Goal: Find specific page/section: Find specific page/section

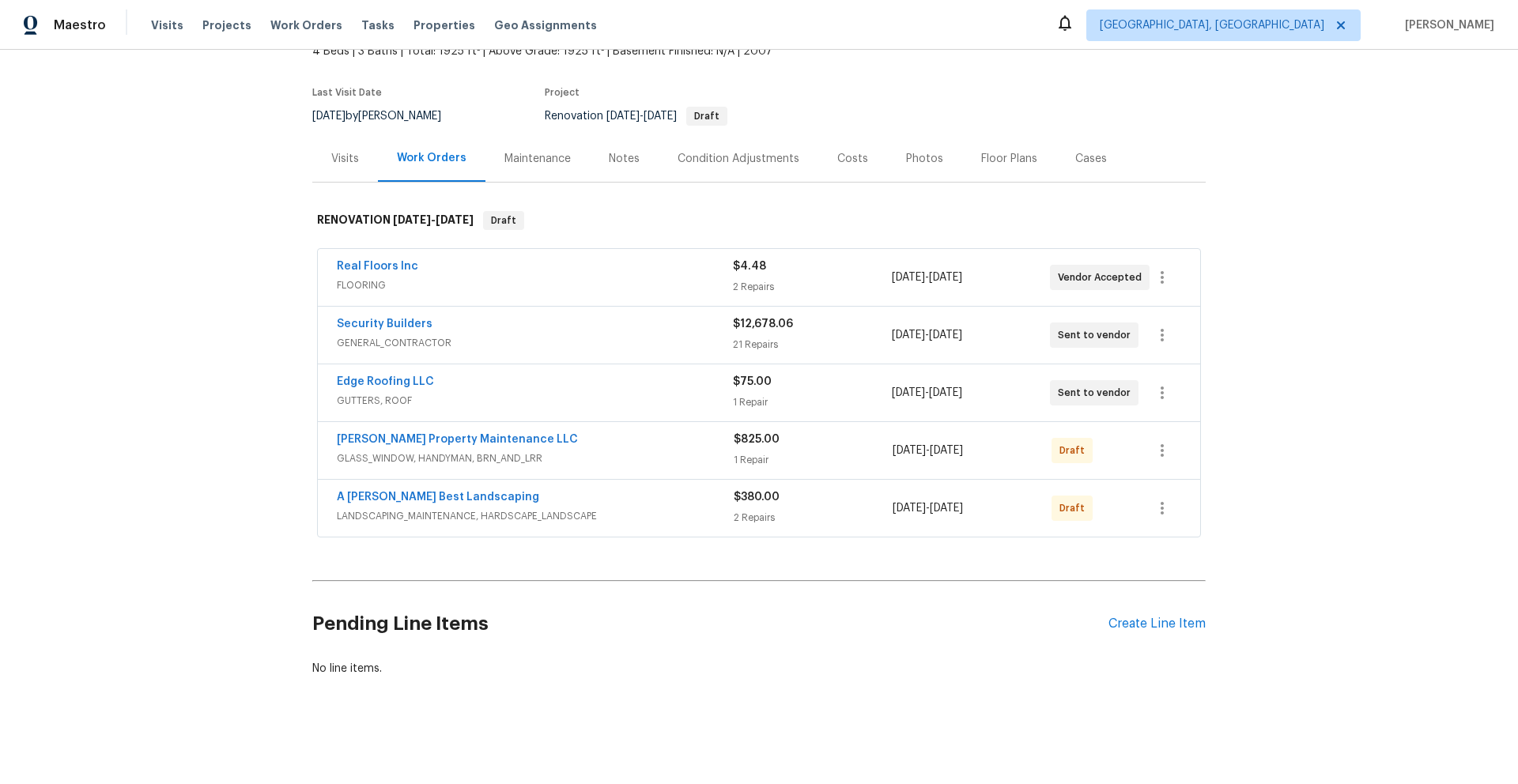
scroll to position [117, 0]
click at [674, 321] on div "Security Builders" at bounding box center [534, 325] width 396 height 19
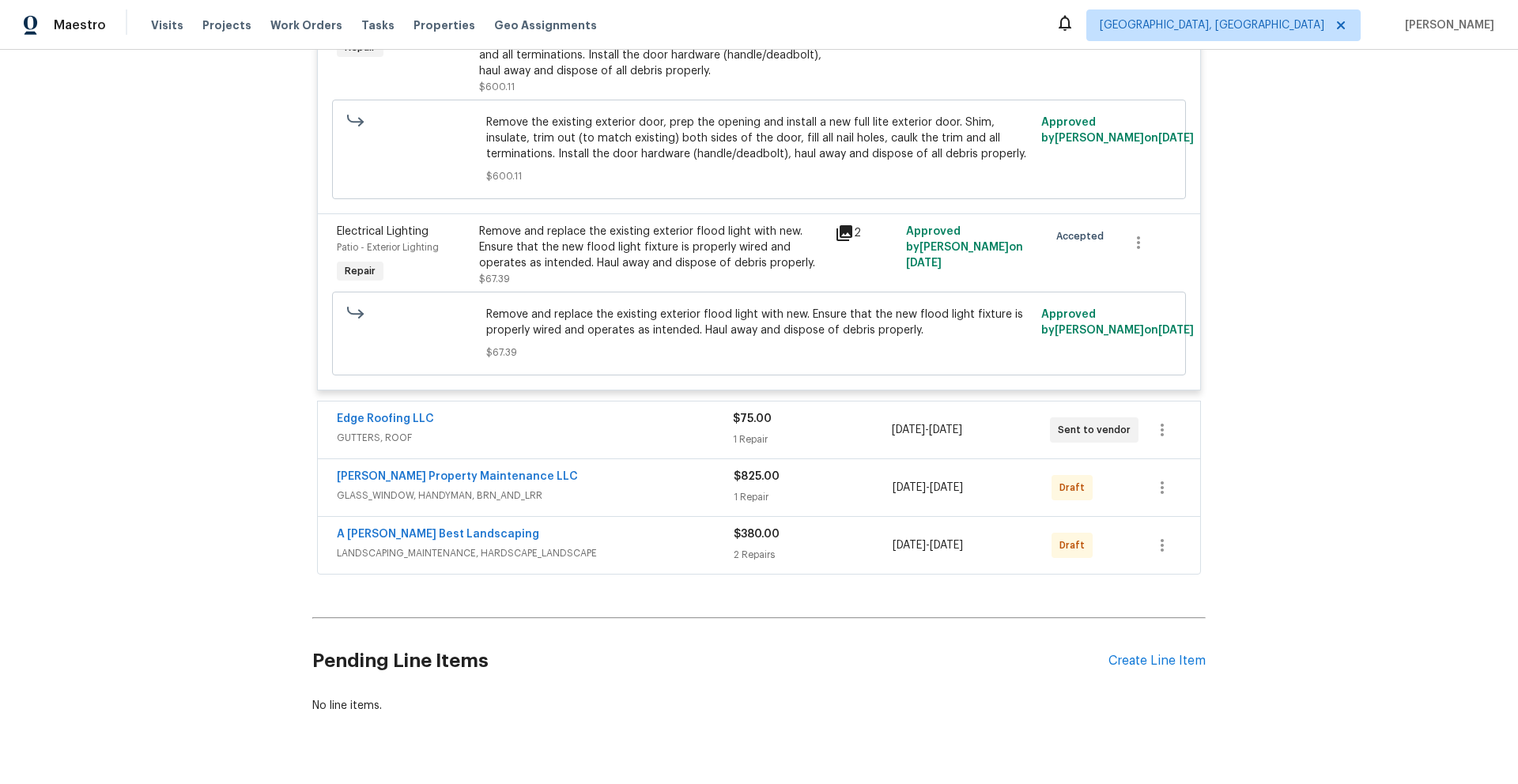
scroll to position [5263, 0]
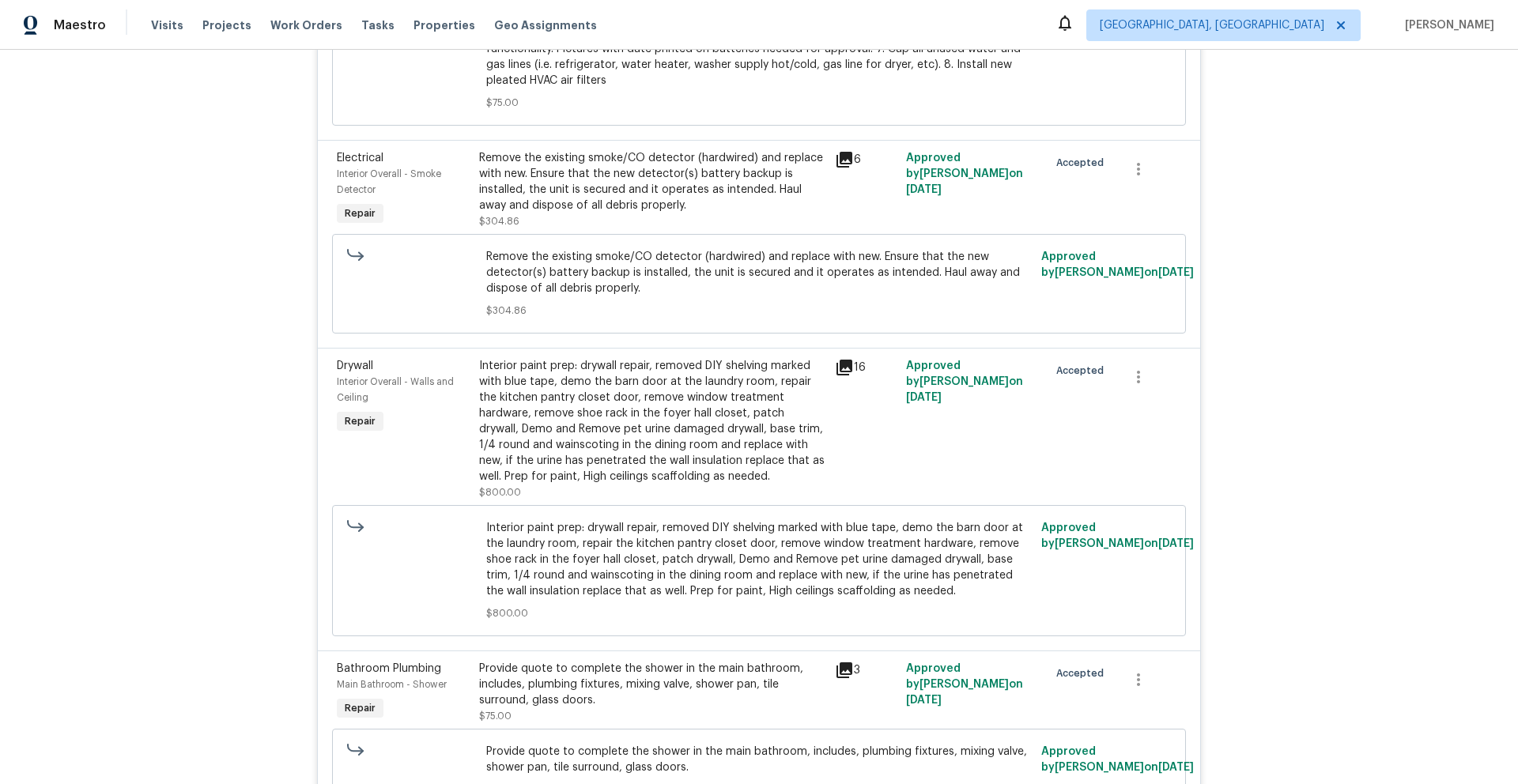
drag, startPoint x: 1517, startPoint y: 712, endPoint x: 1508, endPoint y: 603, distance: 109.4
click at [1510, 595] on div "Back to all projects [STREET_ADDRESS] 4 Beds | 3 Baths | Total: 1925 ft² | Abov…" at bounding box center [759, 417] width 1518 height 734
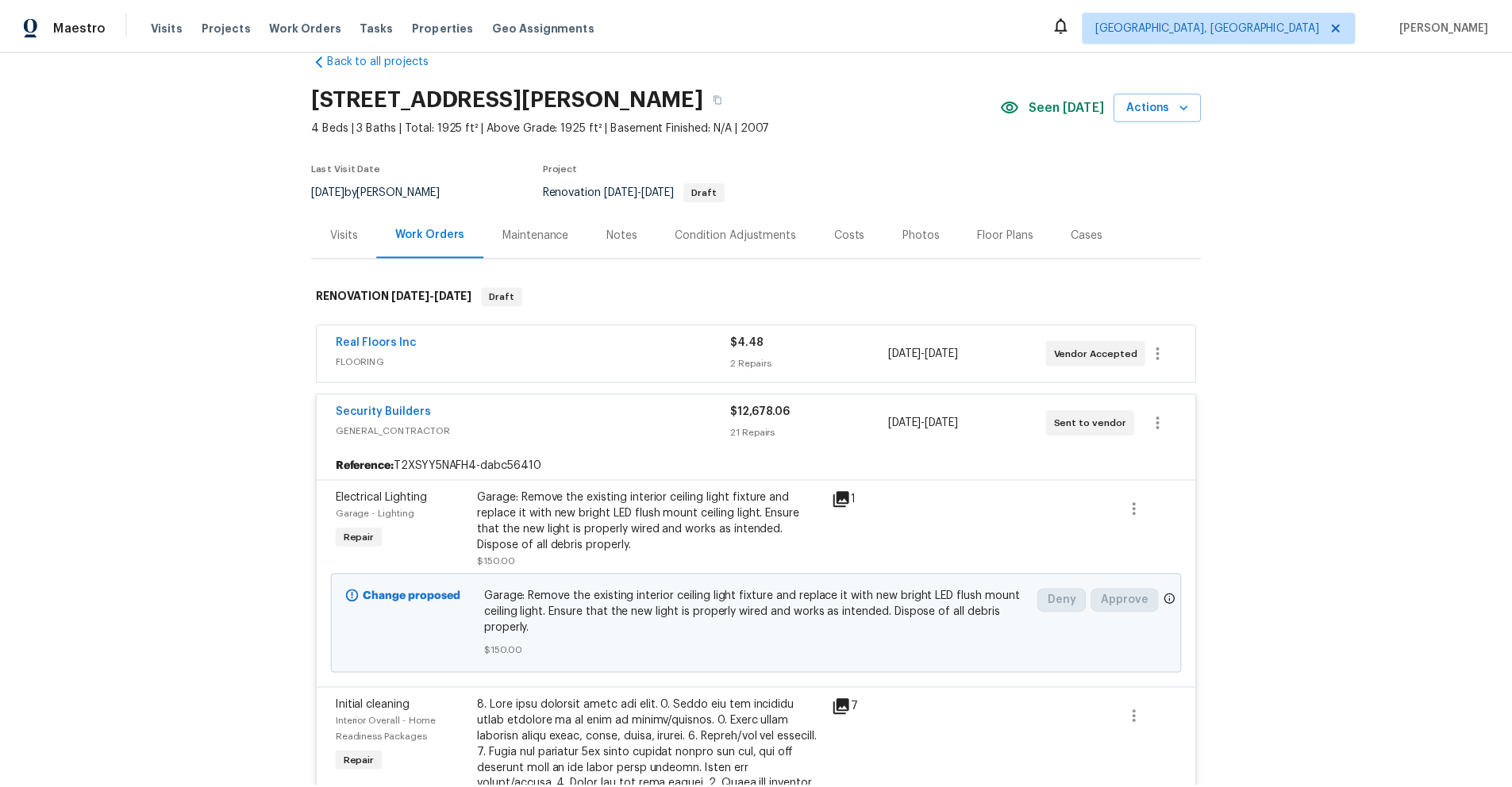
scroll to position [0, 0]
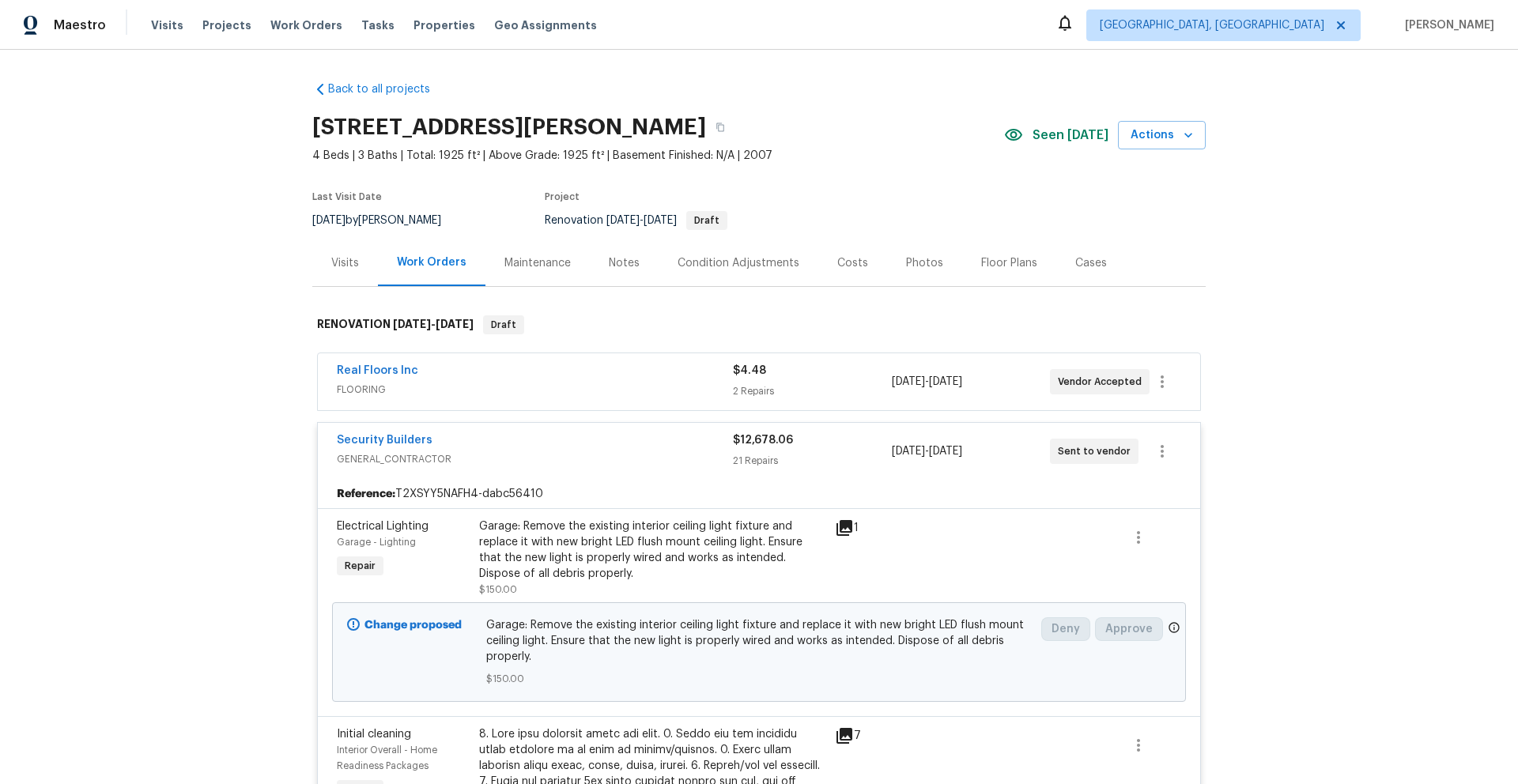
drag, startPoint x: 1514, startPoint y: 610, endPoint x: 1483, endPoint y: 38, distance: 572.8
click at [1483, 38] on div "Maestro Visits Projects Work Orders Tasks Properties Geo Assignments [GEOGRAPHI…" at bounding box center [759, 392] width 1518 height 784
click at [844, 263] on div "Costs" at bounding box center [853, 263] width 31 height 16
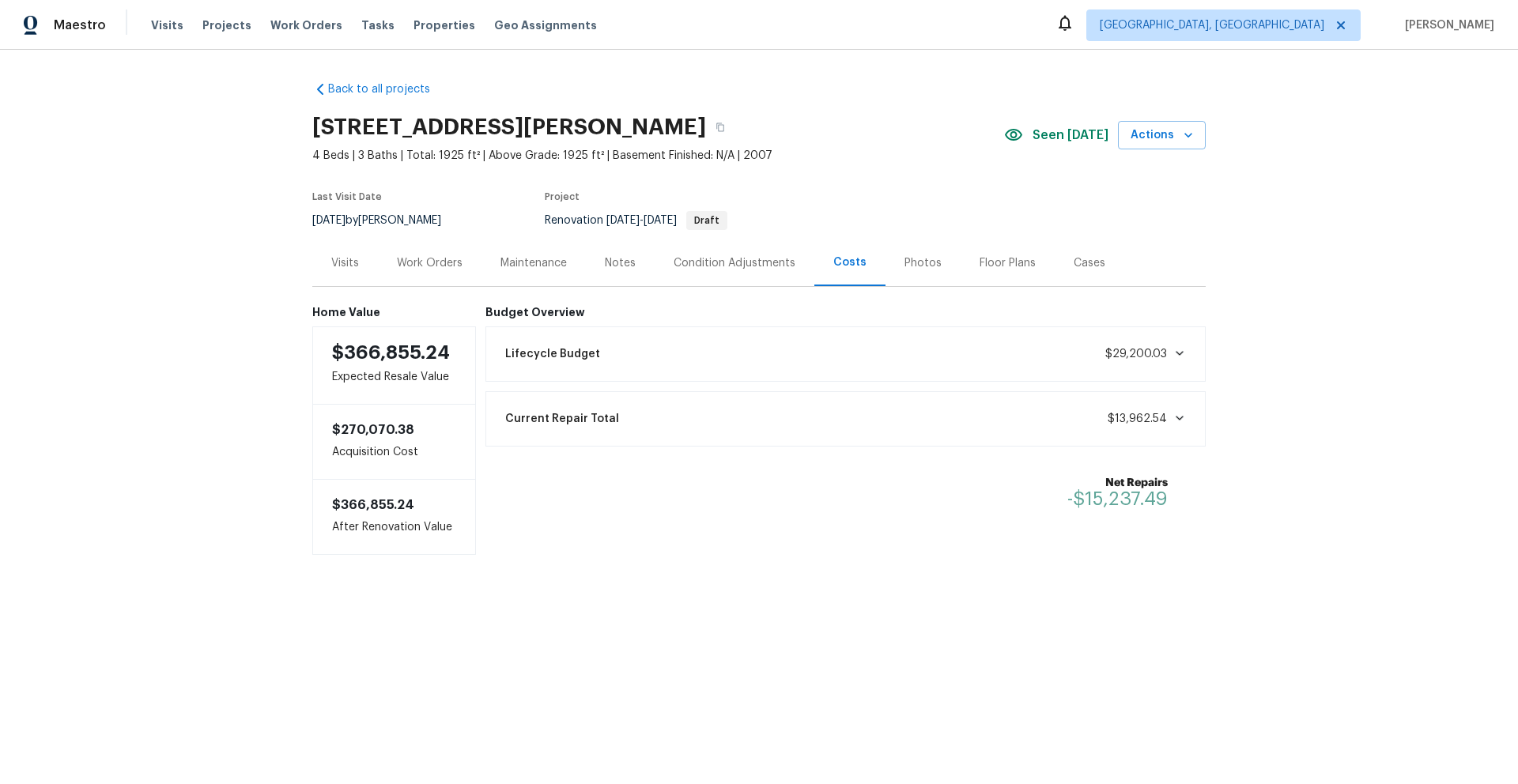
click at [905, 265] on div "Photos" at bounding box center [923, 263] width 37 height 16
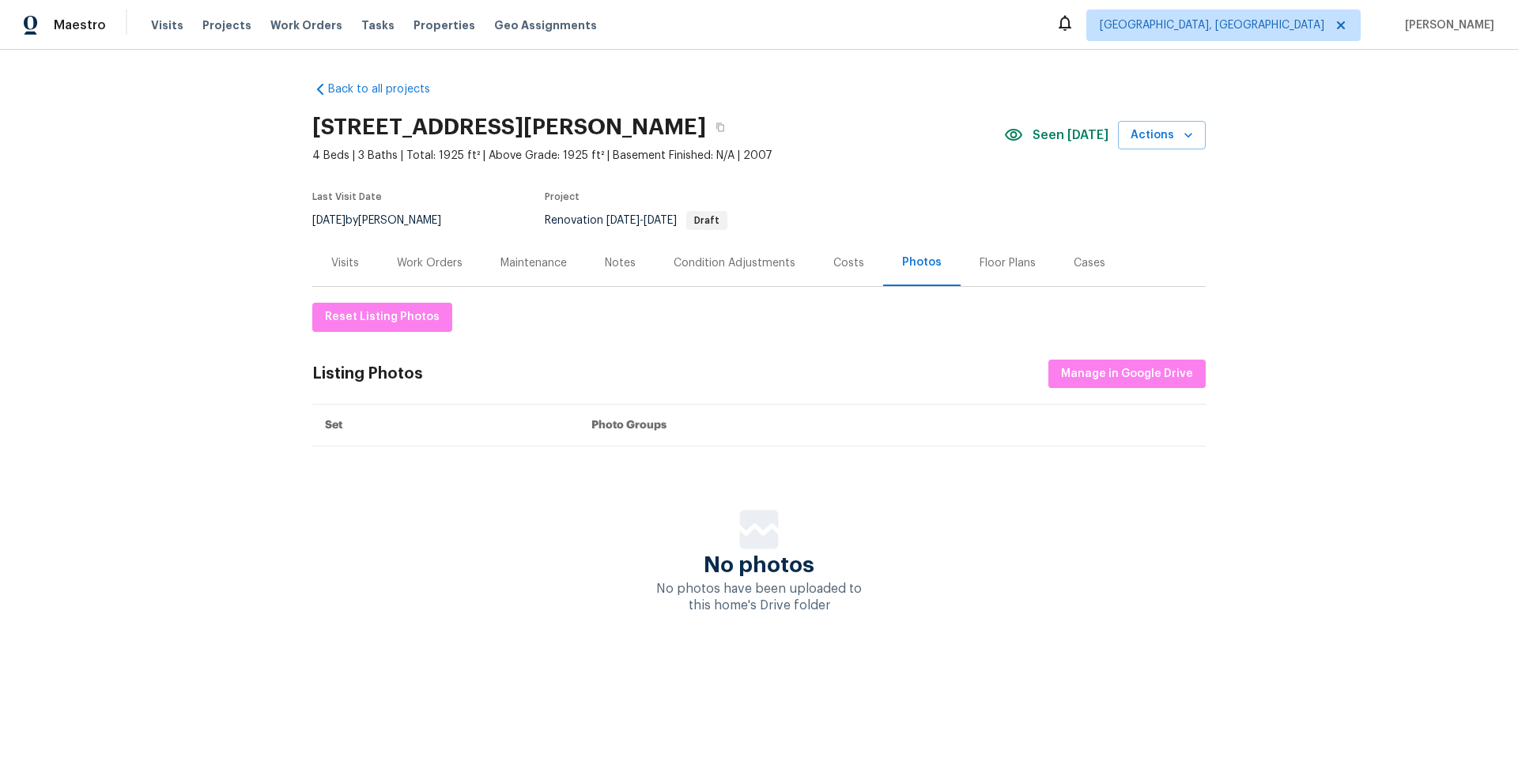
click at [842, 266] on div "Costs" at bounding box center [849, 263] width 31 height 16
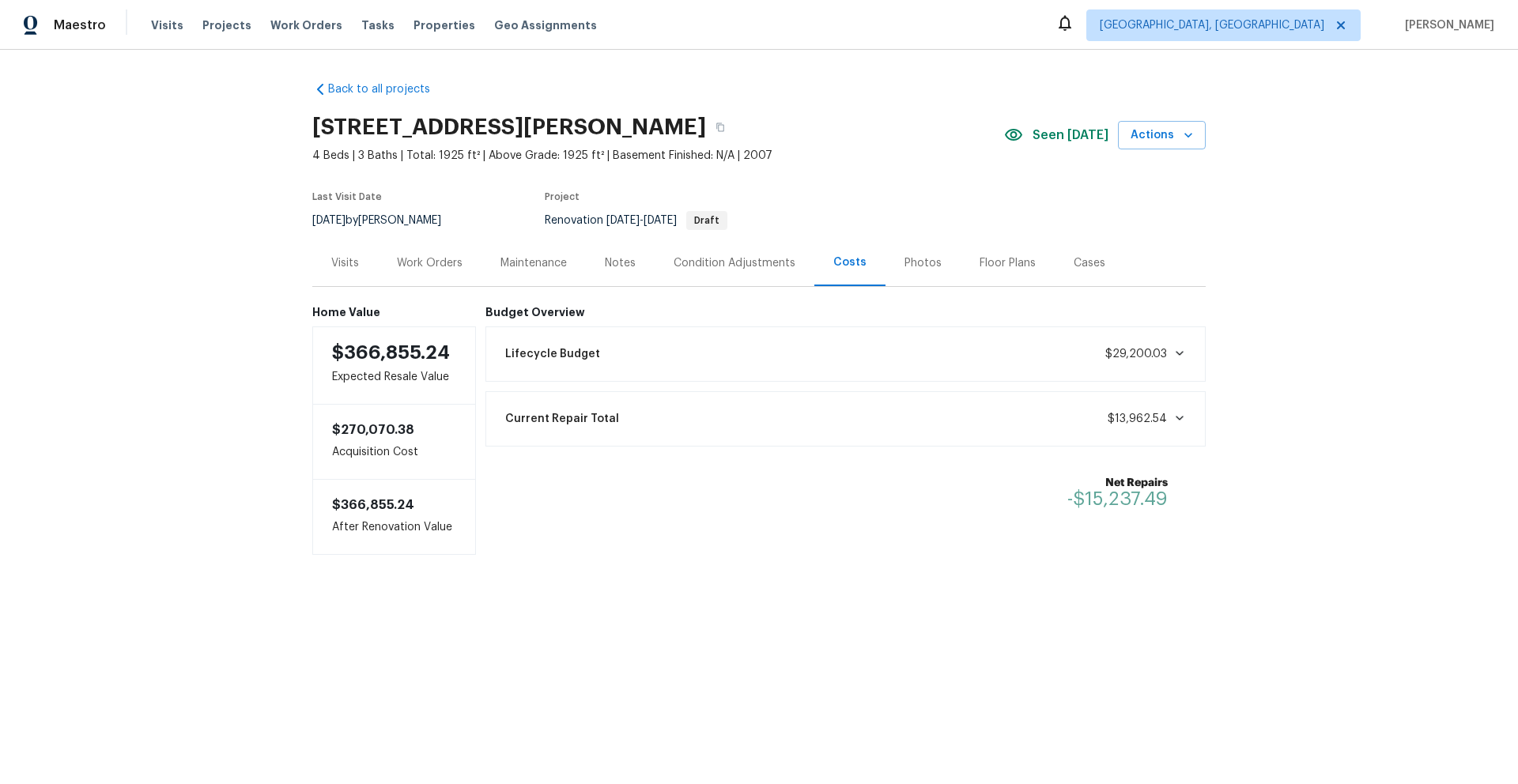
click at [916, 264] on div "Photos" at bounding box center [923, 263] width 37 height 16
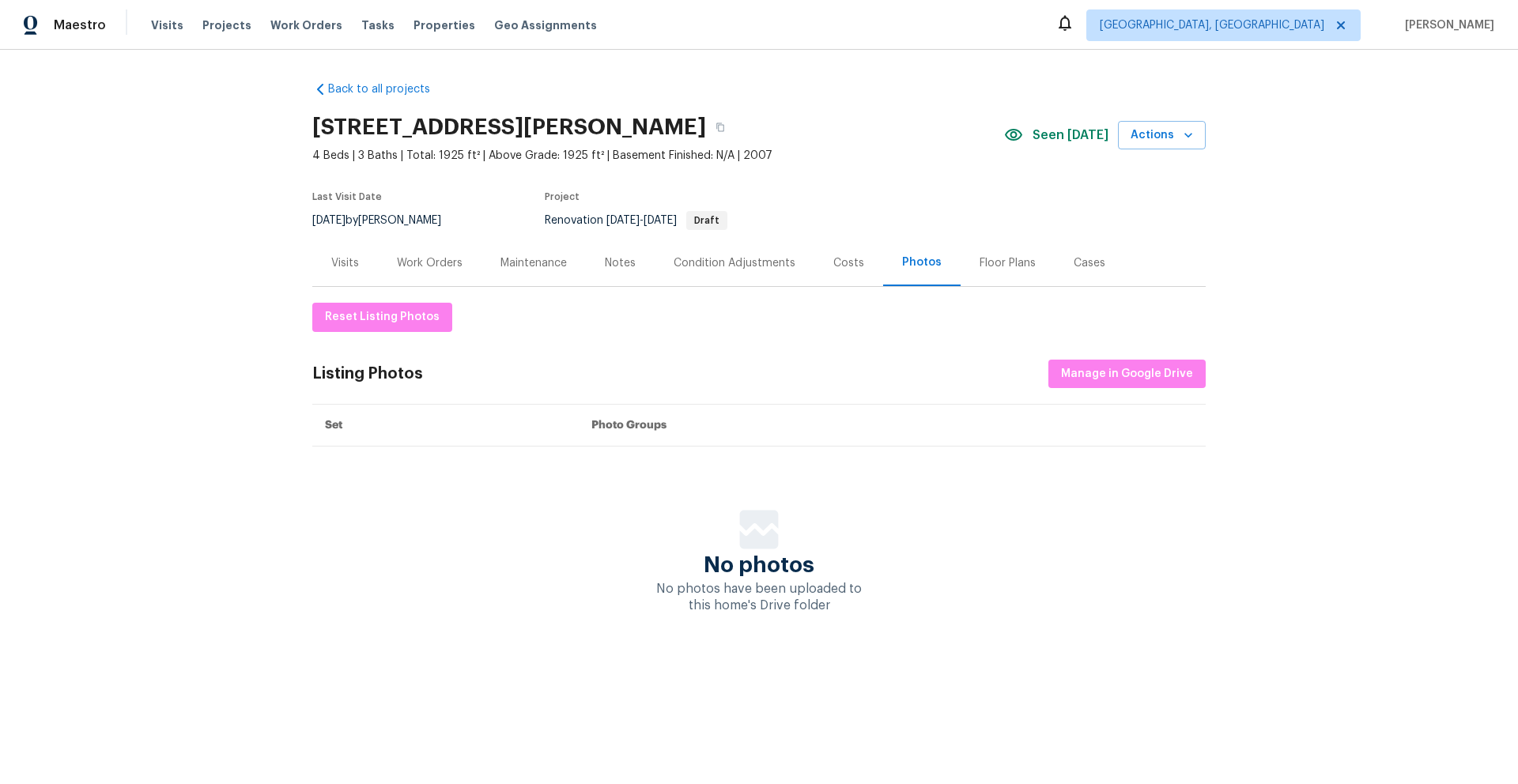
click at [359, 269] on div "Visits" at bounding box center [344, 263] width 65 height 47
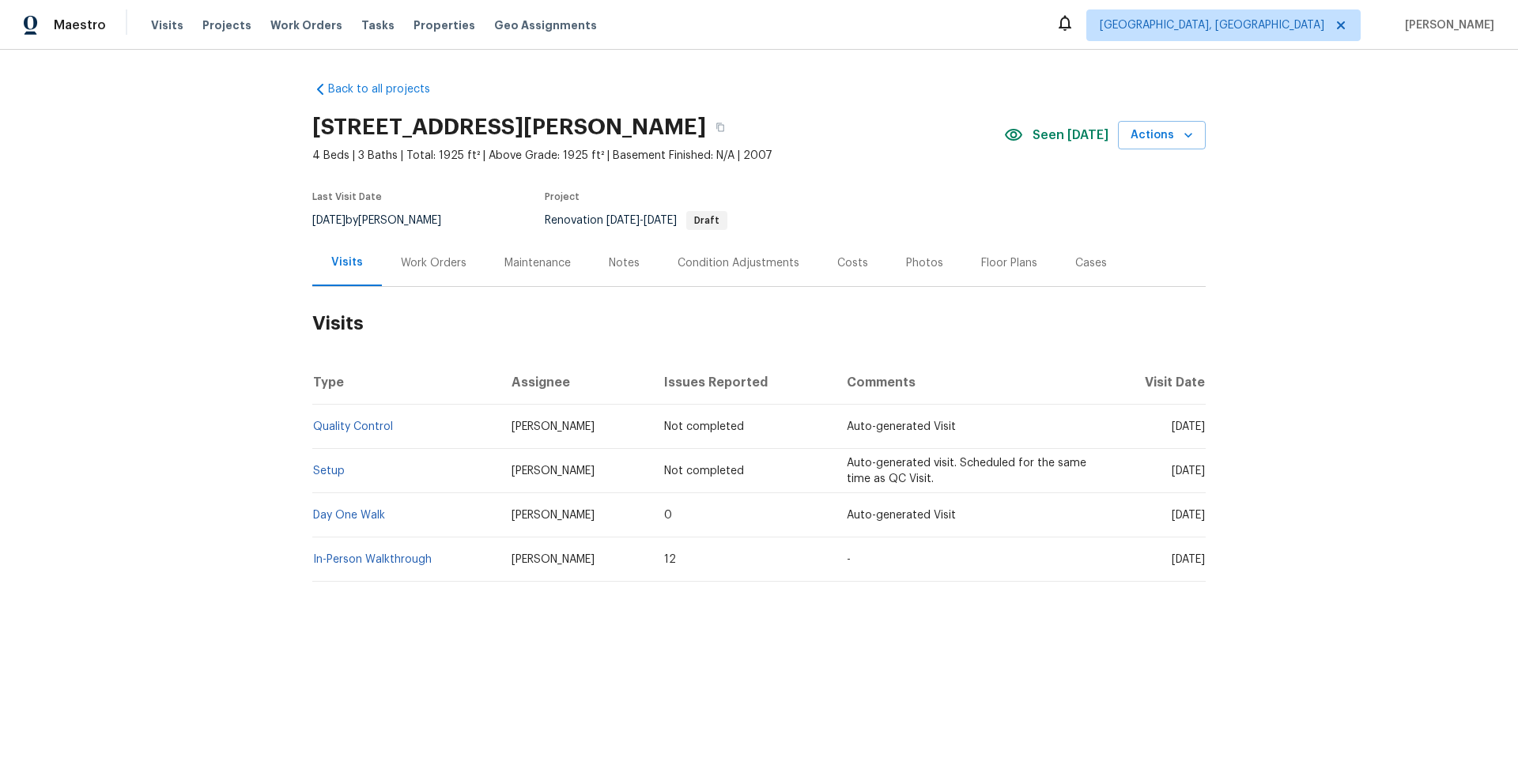
click at [449, 268] on div "Work Orders" at bounding box center [433, 263] width 65 height 16
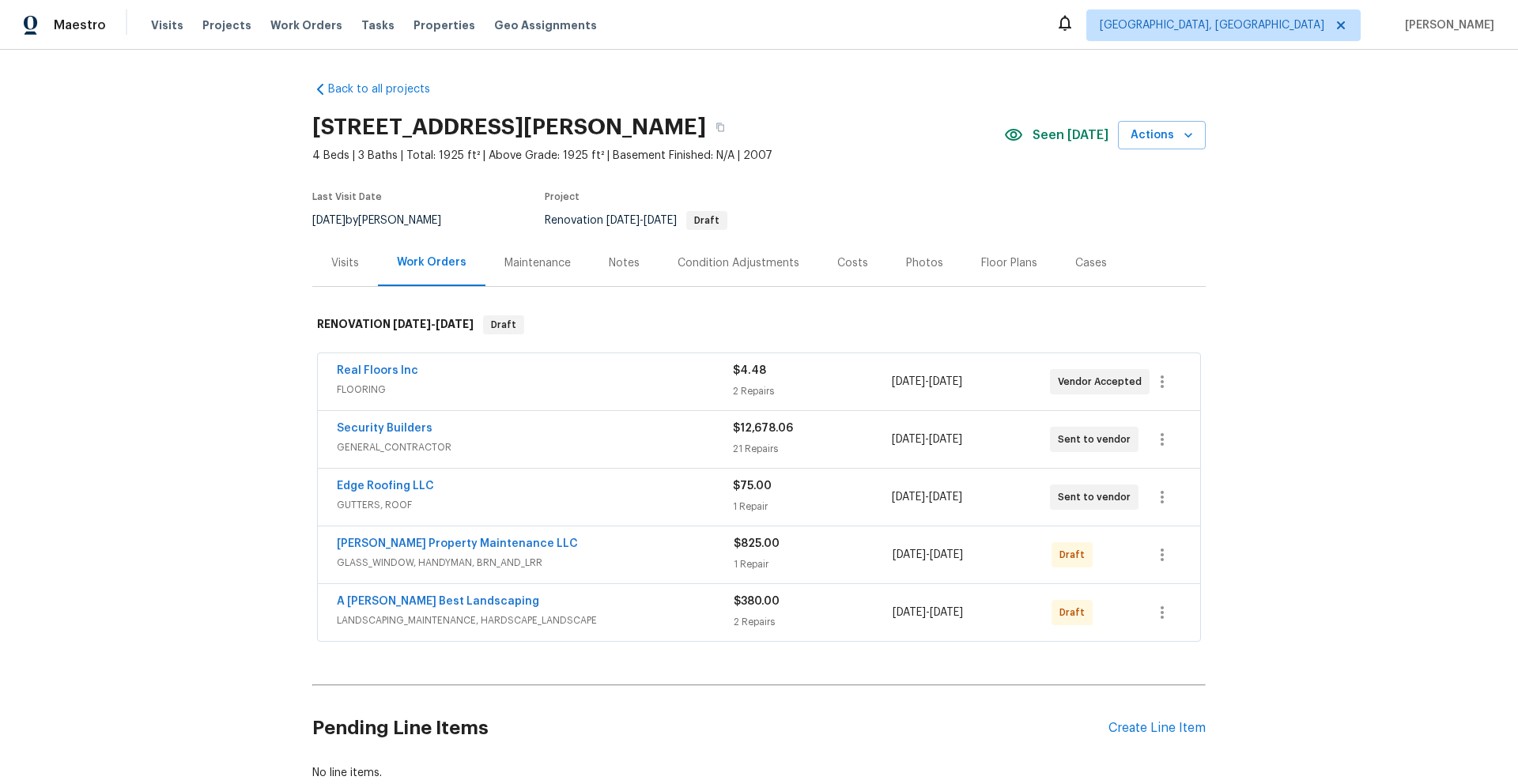
drag, startPoint x: 613, startPoint y: 274, endPoint x: 603, endPoint y: 274, distance: 10.0
click at [613, 274] on div "Notes" at bounding box center [624, 263] width 69 height 47
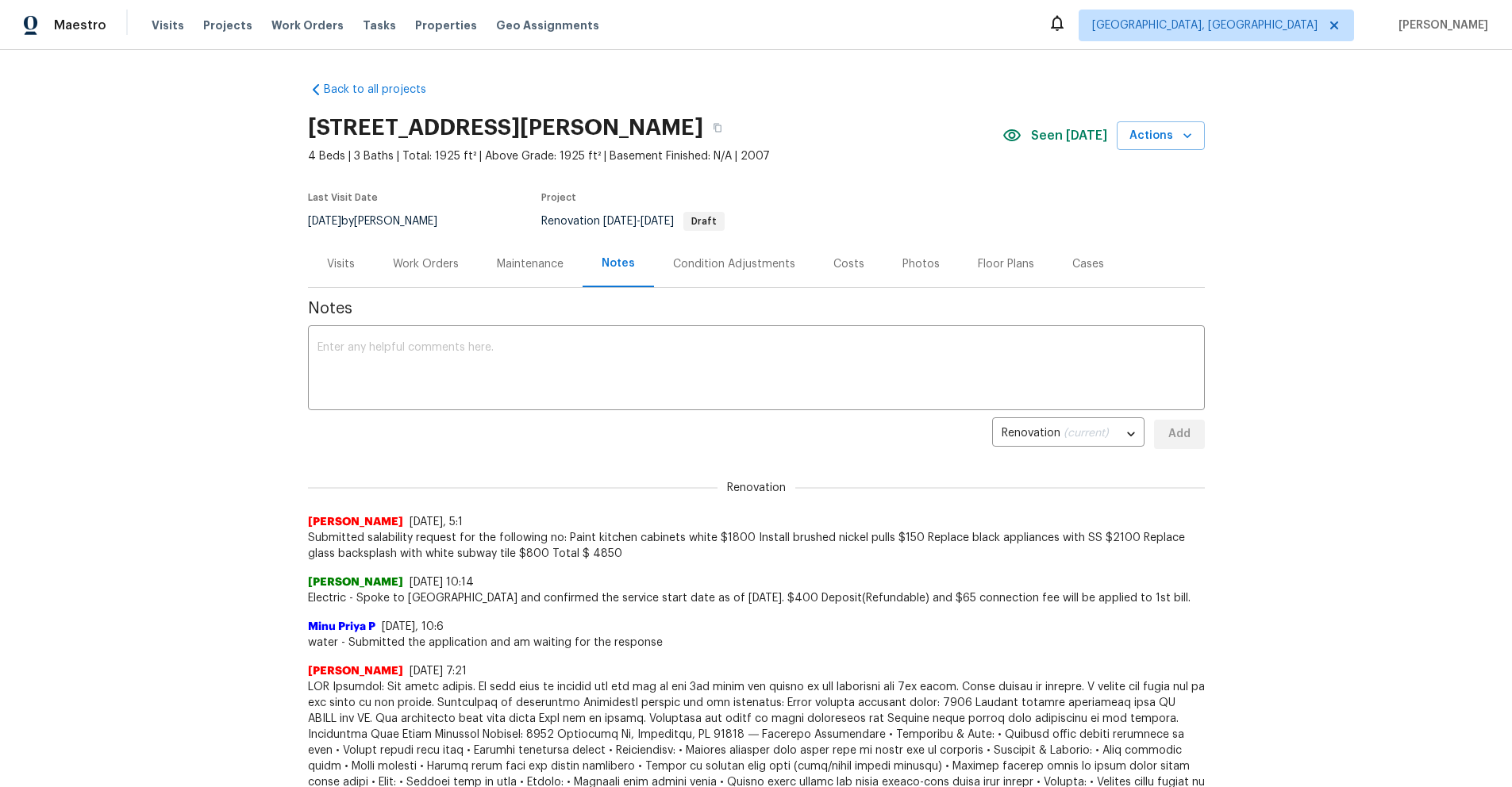
click at [927, 271] on div "Photos" at bounding box center [921, 264] width 76 height 47
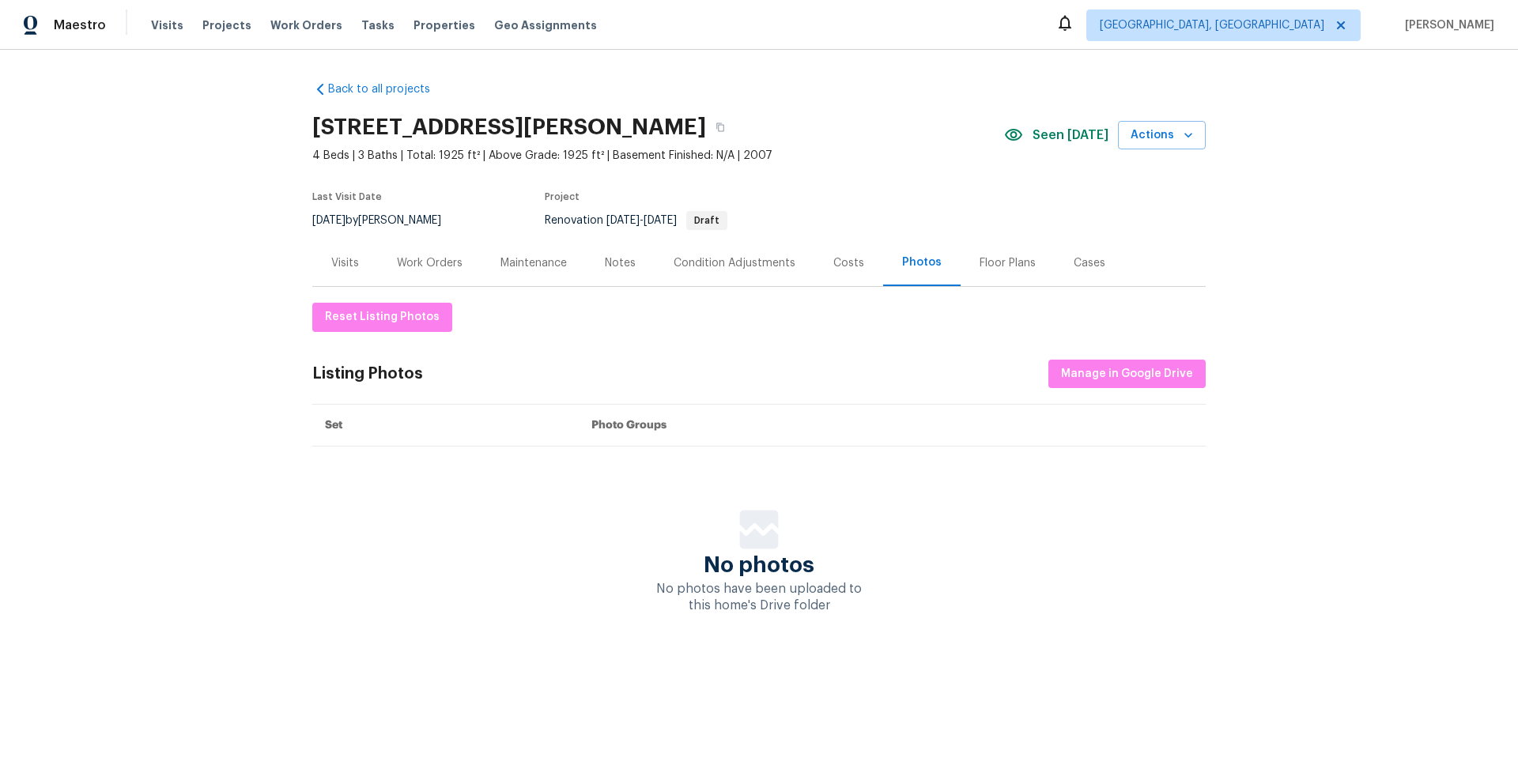
click at [834, 264] on div "Costs" at bounding box center [849, 263] width 31 height 16
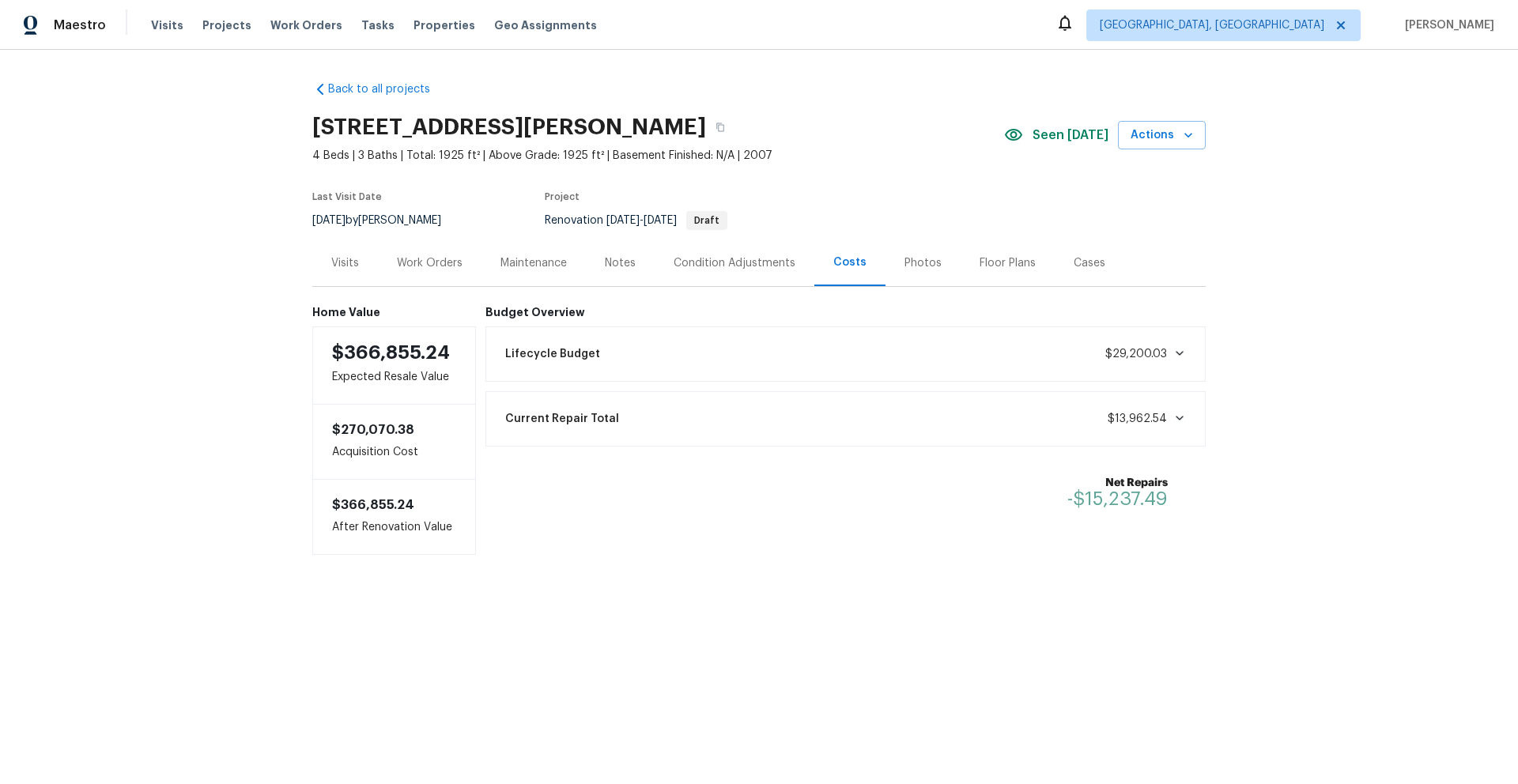
click at [1077, 275] on div "Cases" at bounding box center [1089, 263] width 70 height 47
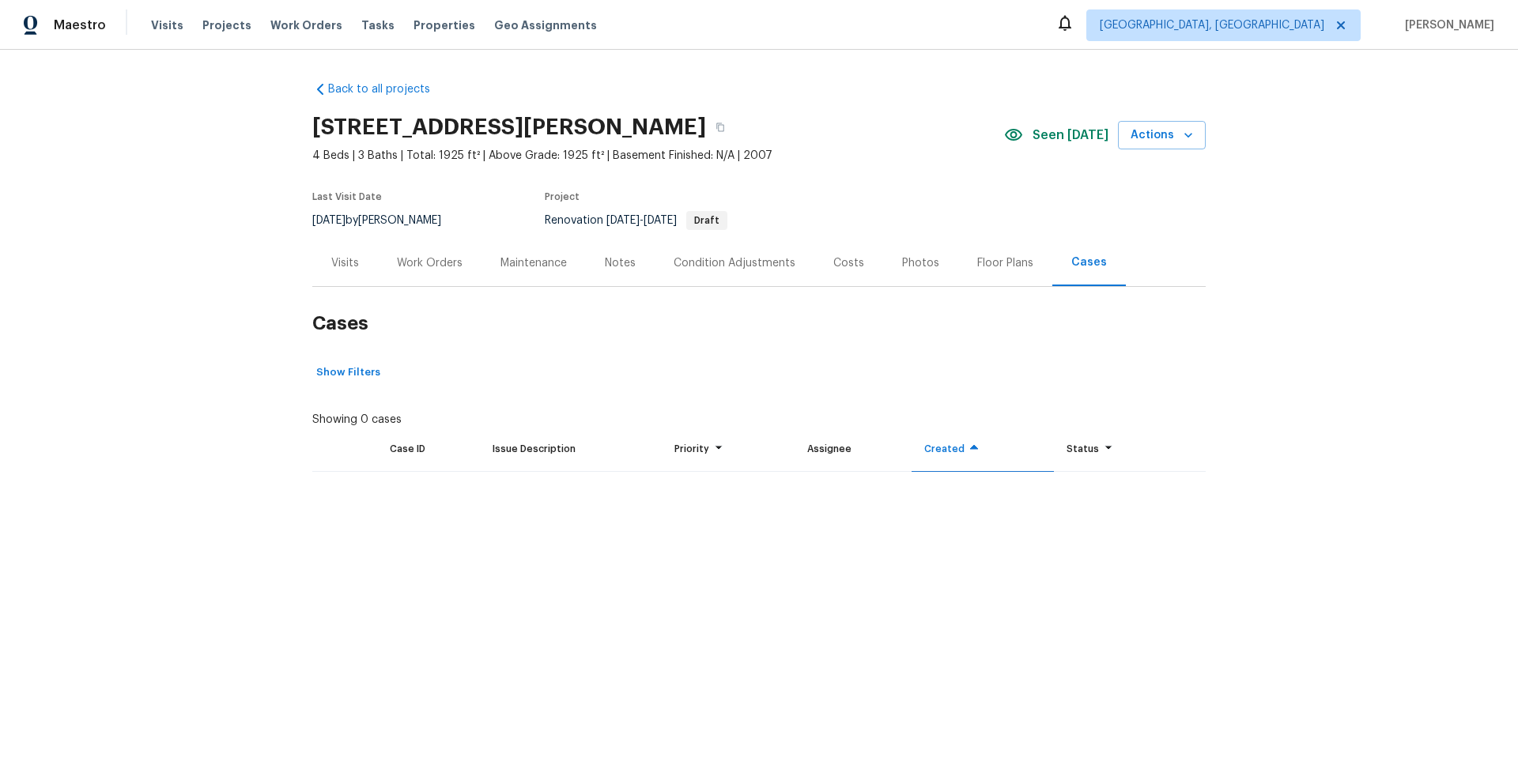
click at [349, 266] on div "Visits" at bounding box center [345, 263] width 28 height 16
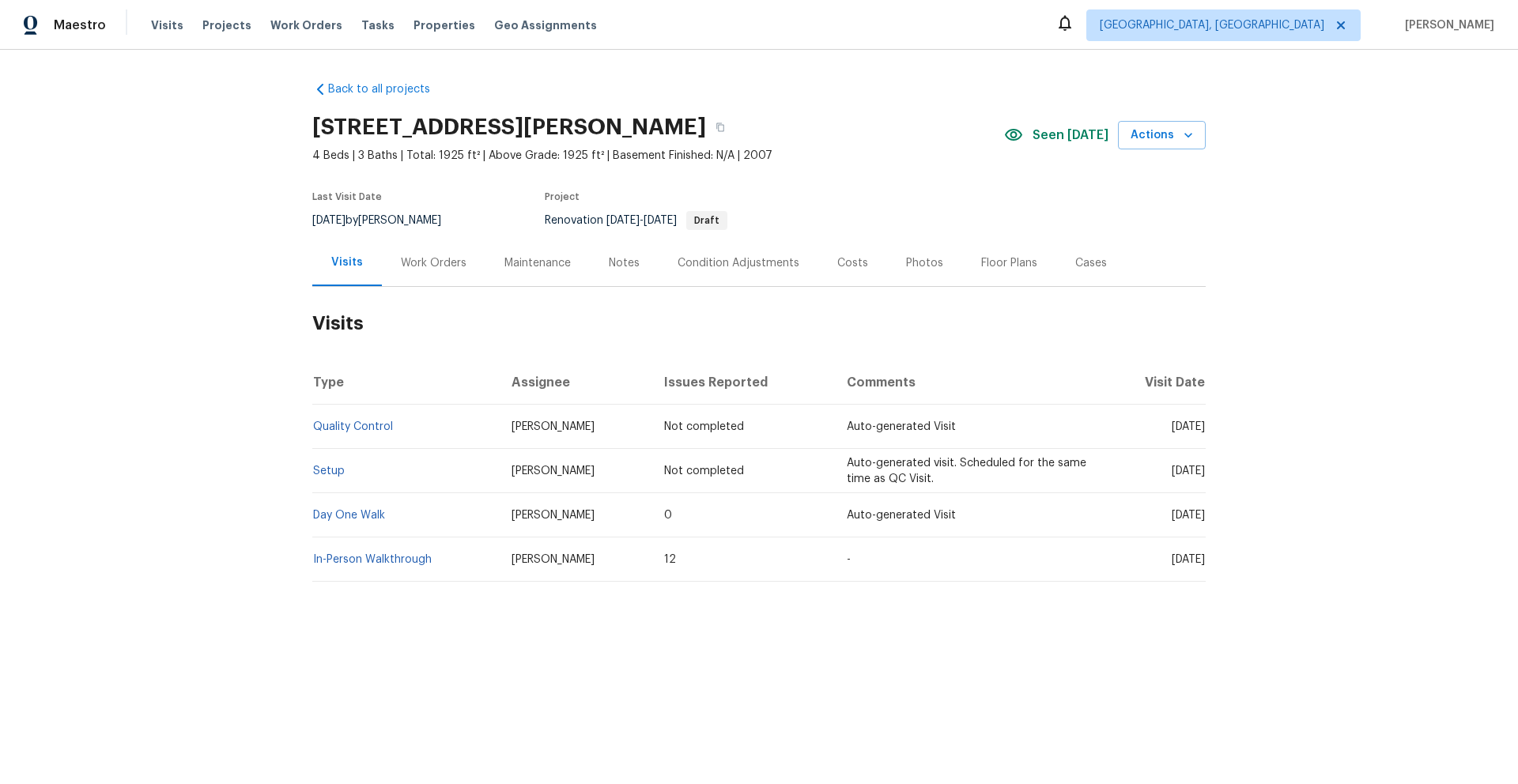
click at [416, 267] on div "Work Orders" at bounding box center [433, 263] width 65 height 16
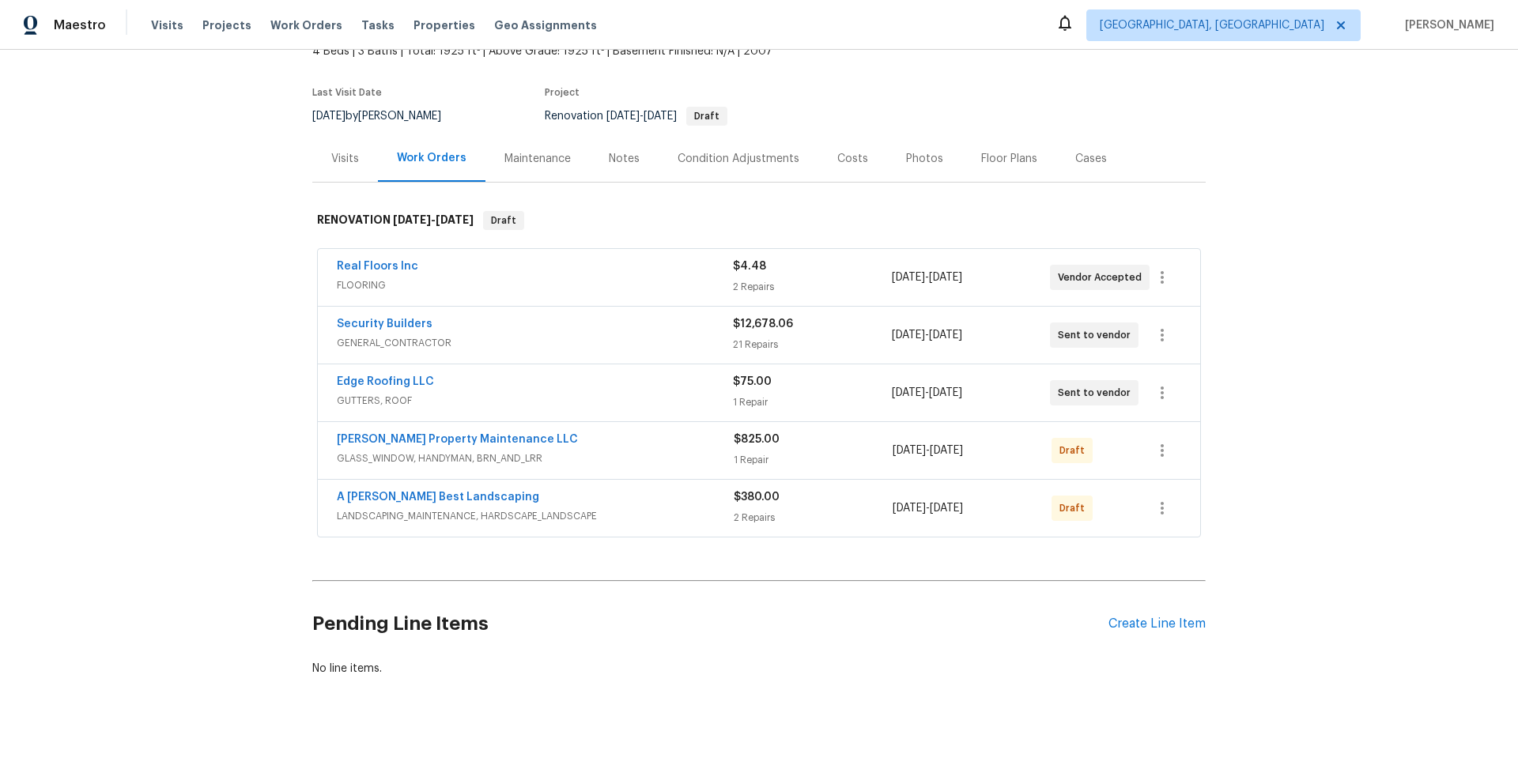
scroll to position [117, 0]
click at [580, 335] on span "GENERAL_CONTRACTOR" at bounding box center [534, 342] width 396 height 16
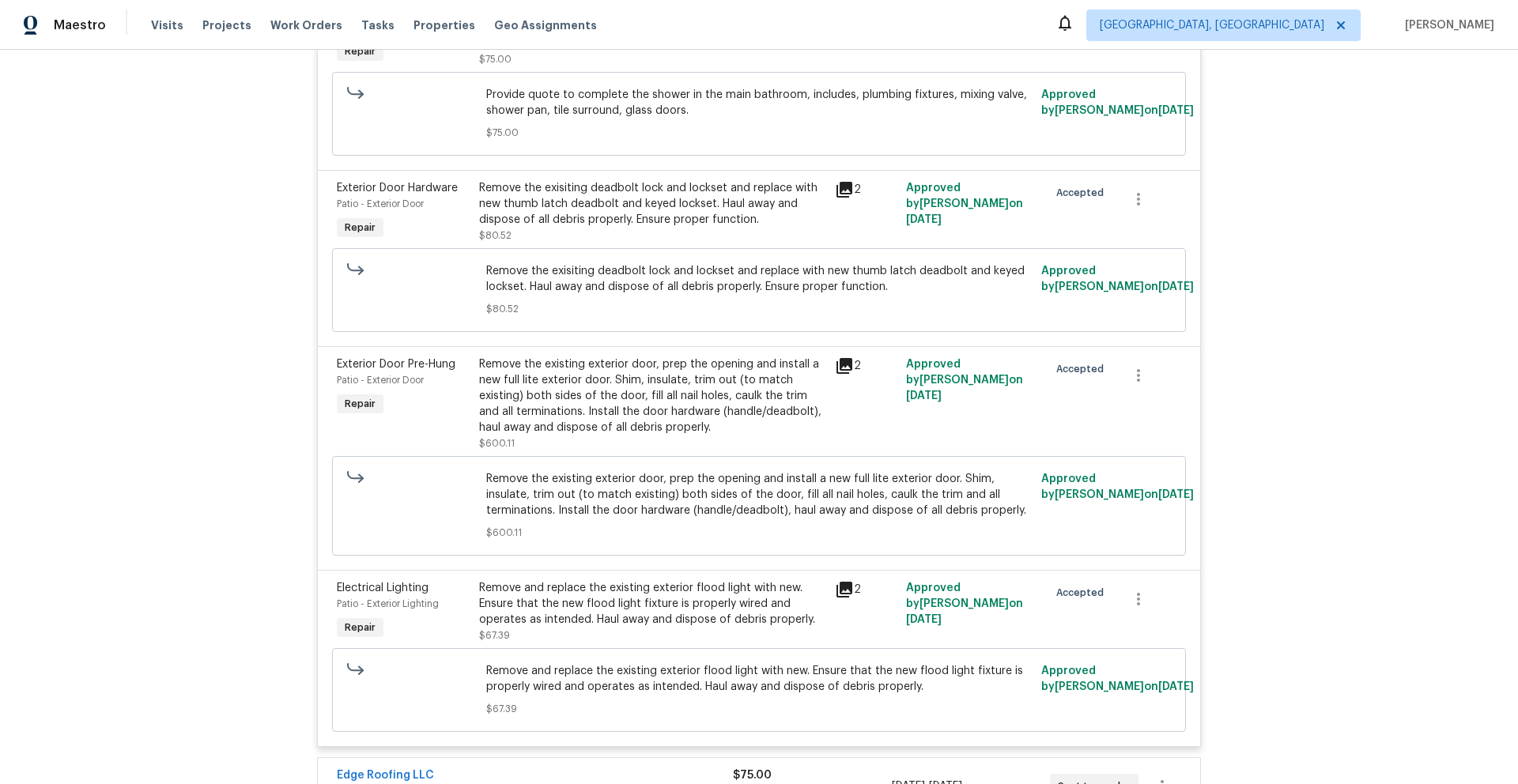
scroll to position [4862, 0]
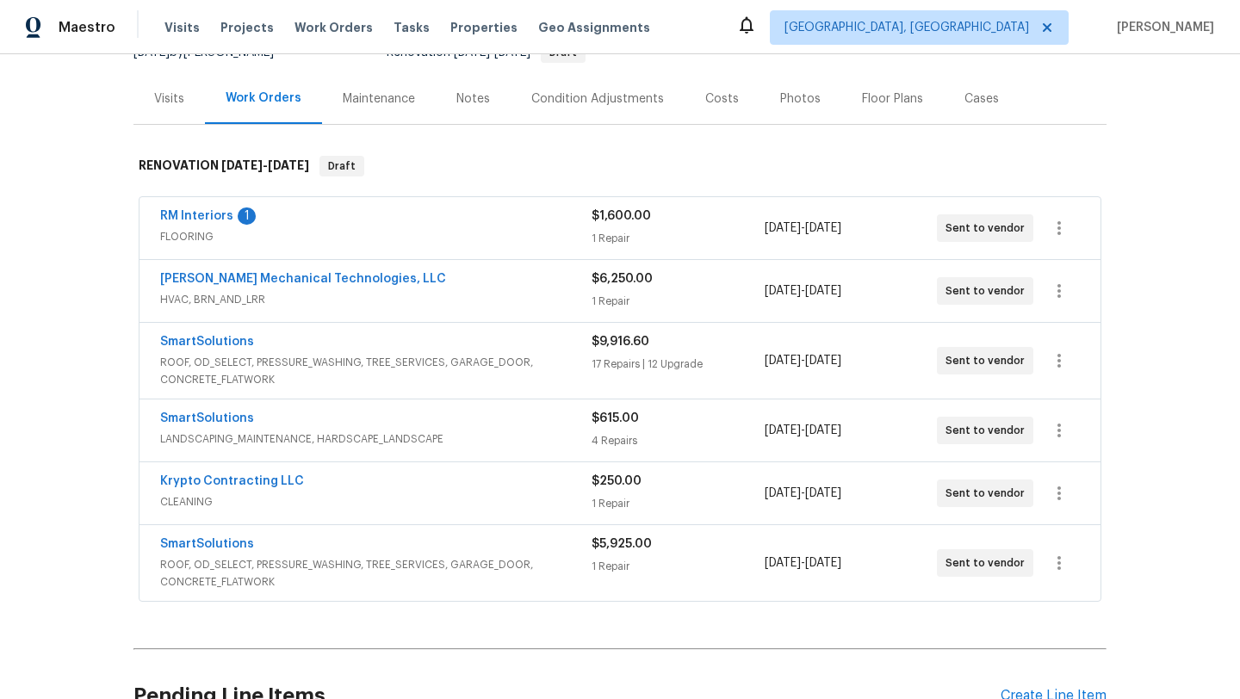
scroll to position [226, 0]
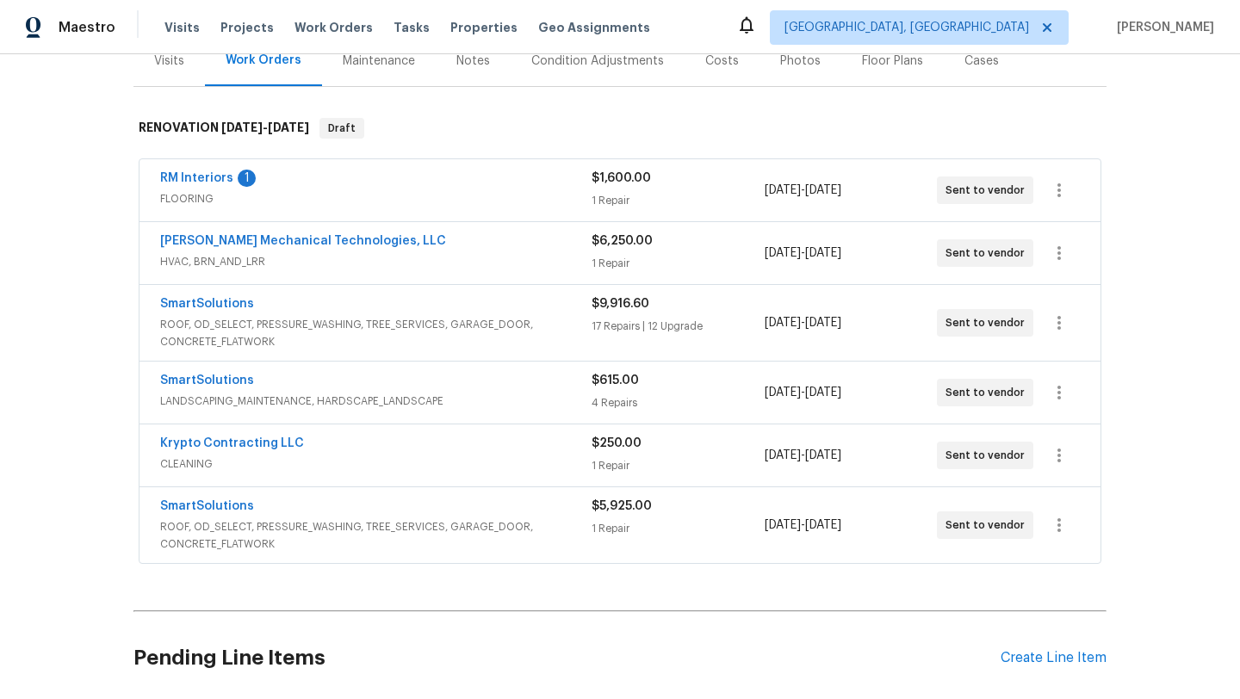
click at [482, 529] on span "ROOF, OD_SELECT, PRESSURE_WASHING, TREE_SERVICES, GARAGE_DOOR, CONCRETE_FLATWORK" at bounding box center [375, 535] width 431 height 34
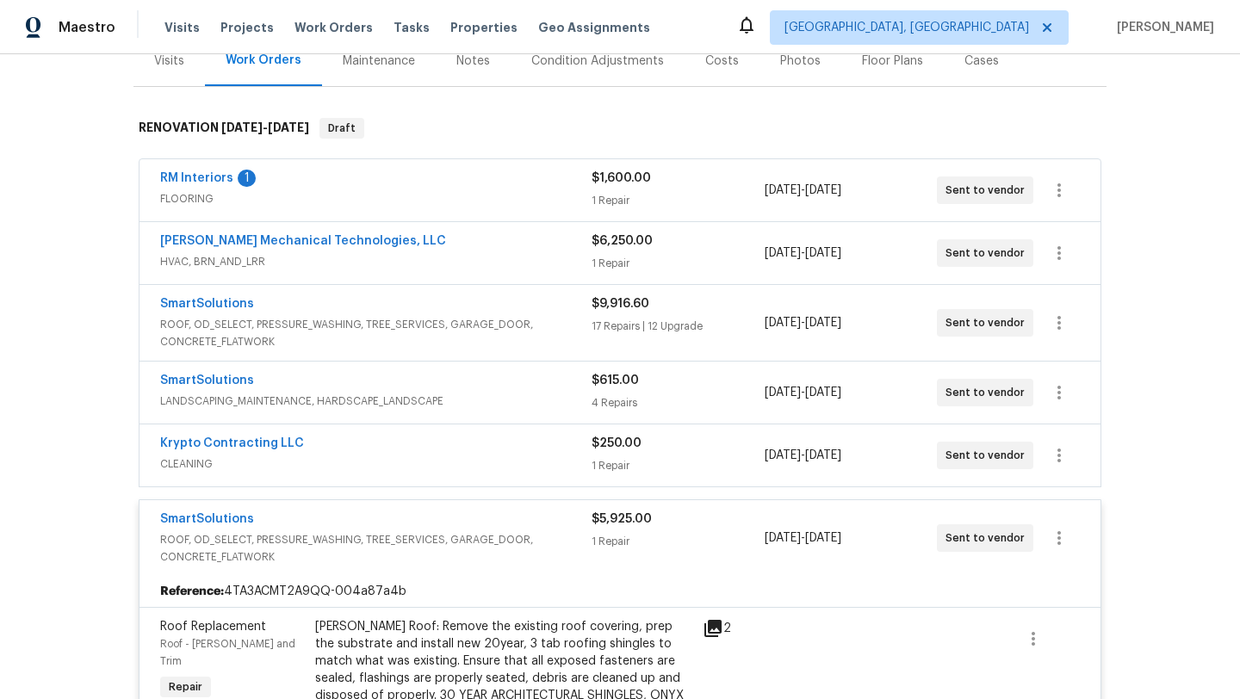
click at [416, 195] on span "FLOORING" at bounding box center [375, 198] width 431 height 17
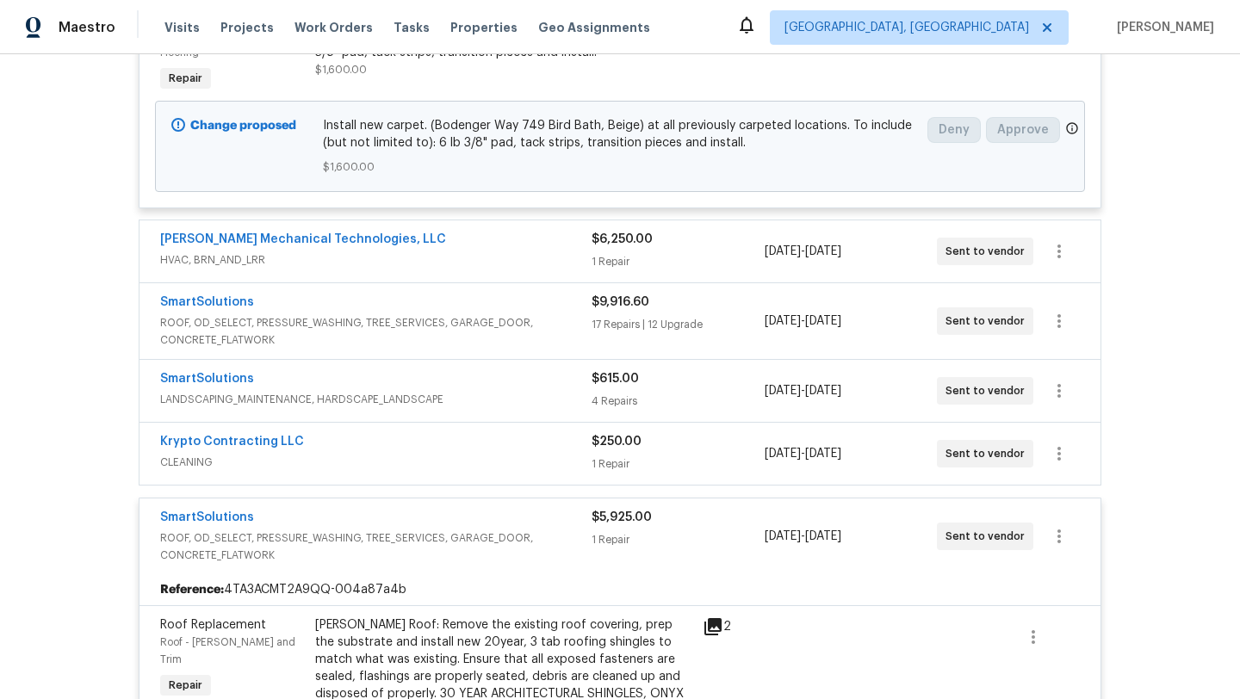
scroll to position [521, 0]
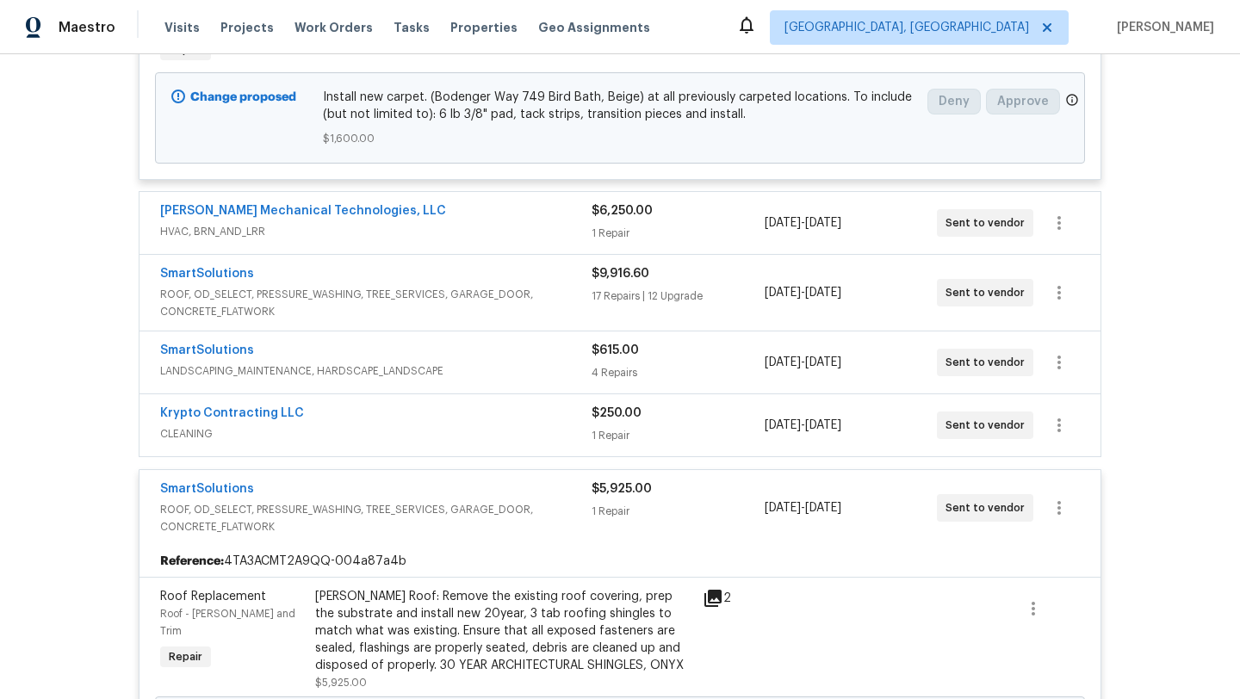
click at [494, 311] on span "ROOF, OD_SELECT, PRESSURE_WASHING, TREE_SERVICES, GARAGE_DOOR, CONCRETE_FLATWORK" at bounding box center [375, 303] width 431 height 34
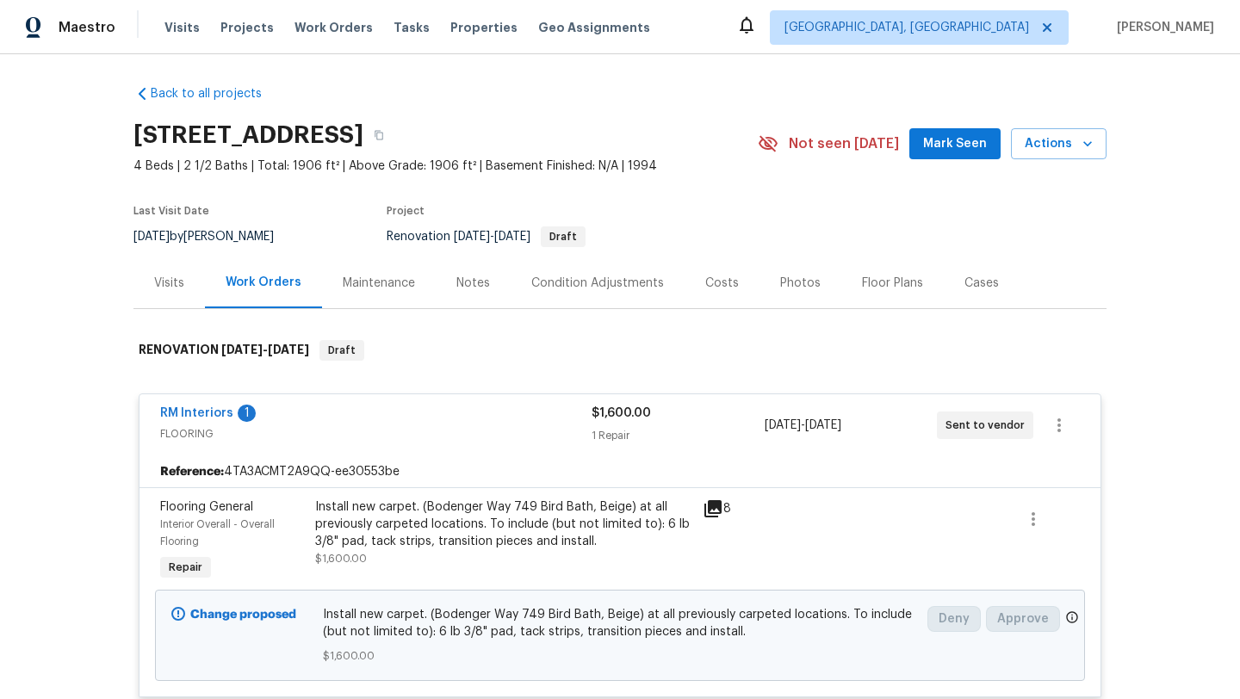
scroll to position [158, 0]
